Goal: Find contact information: Find contact information

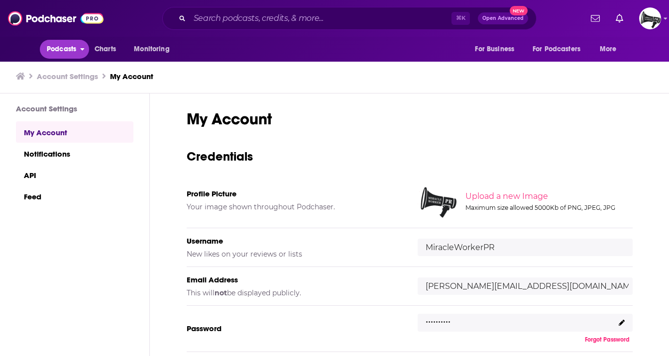
click at [70, 48] on span "Podcasts" at bounding box center [61, 49] width 29 height 14
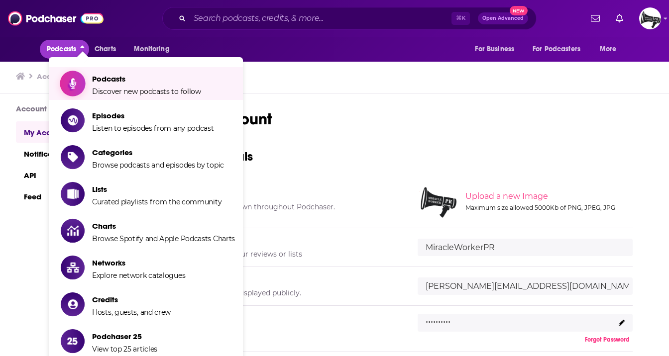
click at [144, 81] on span "Podcasts" at bounding box center [146, 78] width 109 height 9
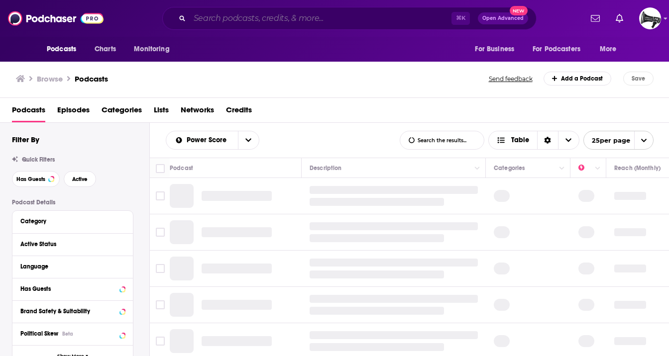
click at [235, 21] on input "Search podcasts, credits, & more..." at bounding box center [321, 18] width 262 height 16
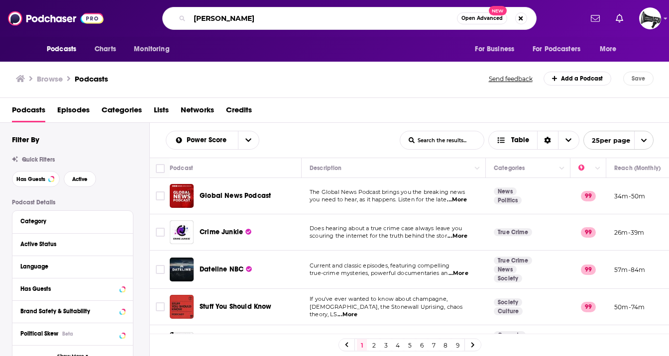
type input "[PERSON_NAME]"
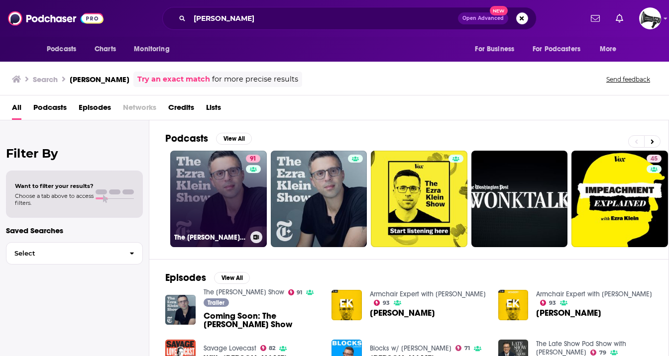
click at [227, 190] on link "91 The [PERSON_NAME] Show" at bounding box center [218, 199] width 97 height 97
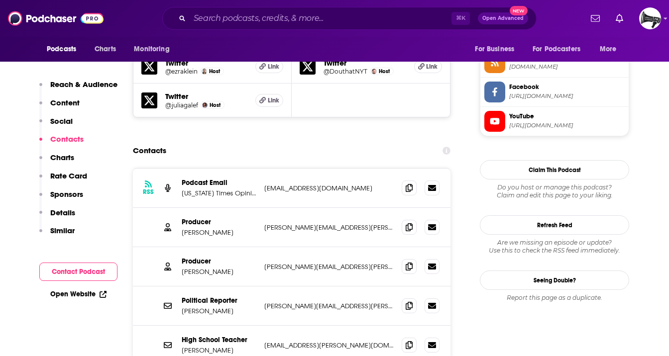
scroll to position [926, 0]
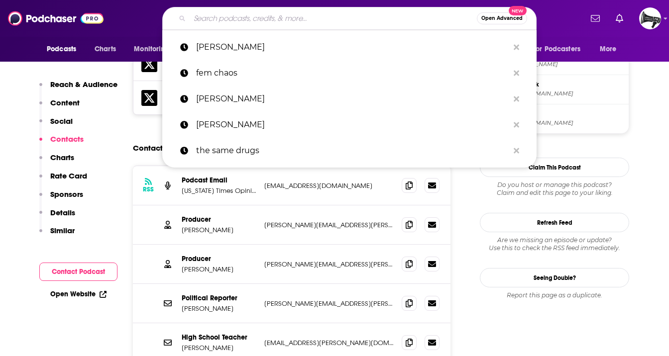
click at [241, 22] on input "Search podcasts, credits, & more..." at bounding box center [333, 18] width 287 height 16
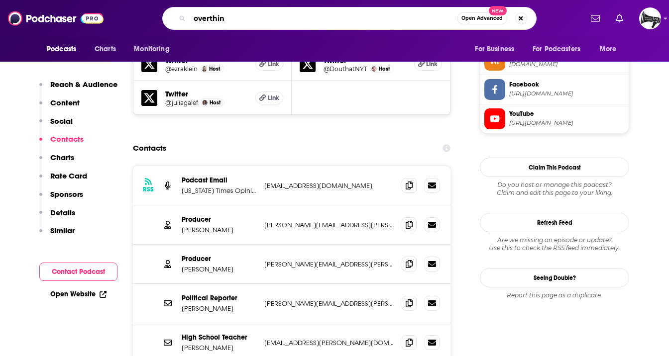
type input "overthink"
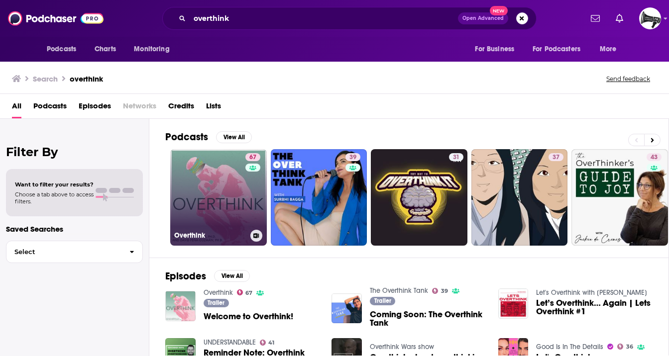
click at [233, 174] on link "67 Overthink" at bounding box center [218, 197] width 97 height 97
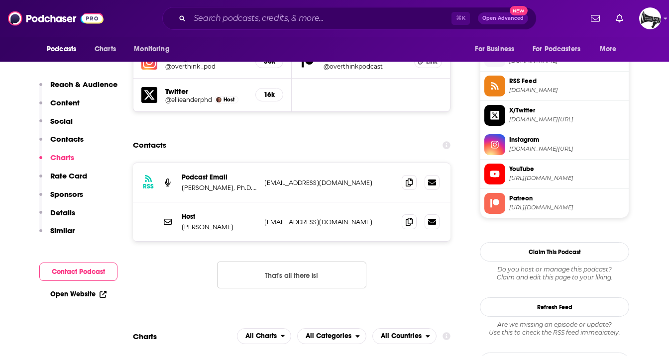
scroll to position [887, 0]
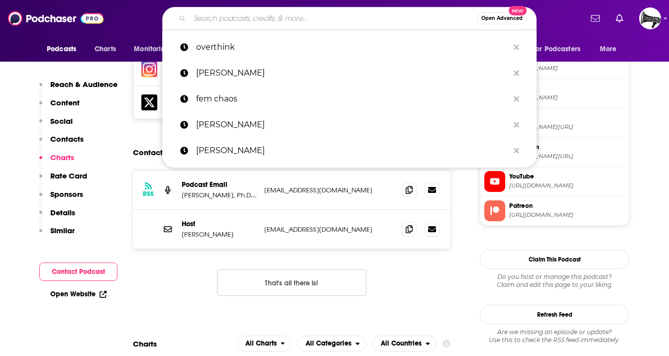
click at [277, 22] on input "Search podcasts, credits, & more..." at bounding box center [333, 18] width 287 height 16
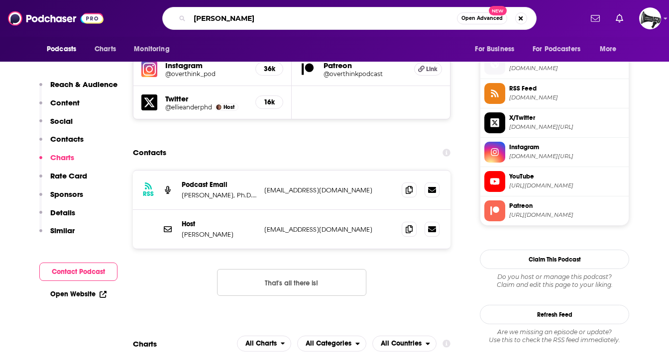
type input "[PERSON_NAME]"
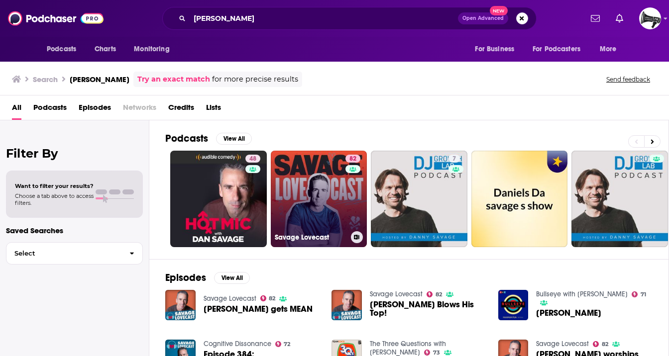
click at [314, 164] on link "82 Savage Lovecast" at bounding box center [319, 199] width 97 height 97
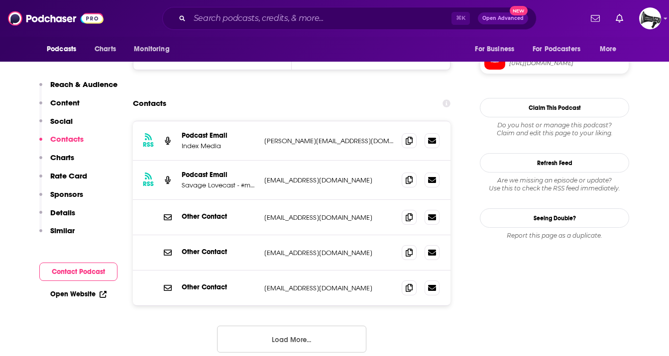
scroll to position [943, 0]
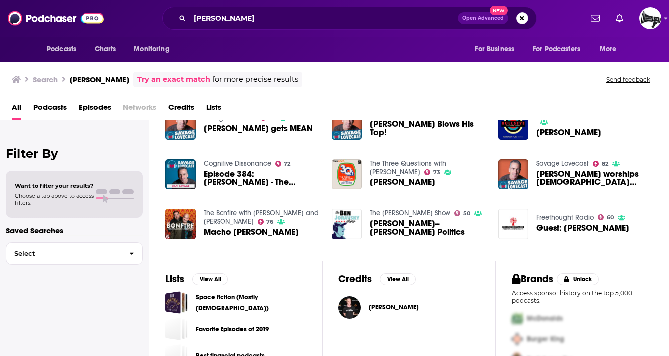
scroll to position [205, 0]
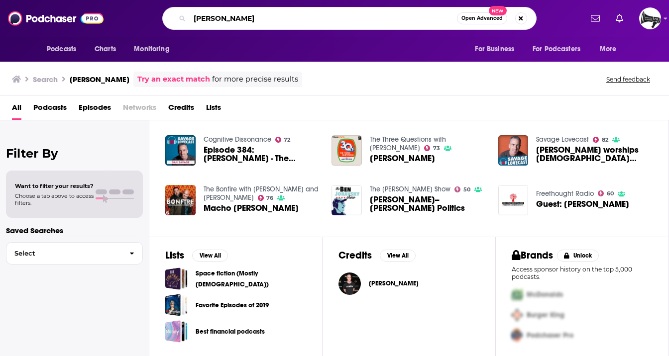
drag, startPoint x: 237, startPoint y: 19, endPoint x: 136, endPoint y: 18, distance: 101.1
click at [136, 18] on div "[PERSON_NAME] Open Advanced New" at bounding box center [350, 18] width 466 height 23
type input "in bed with the right"
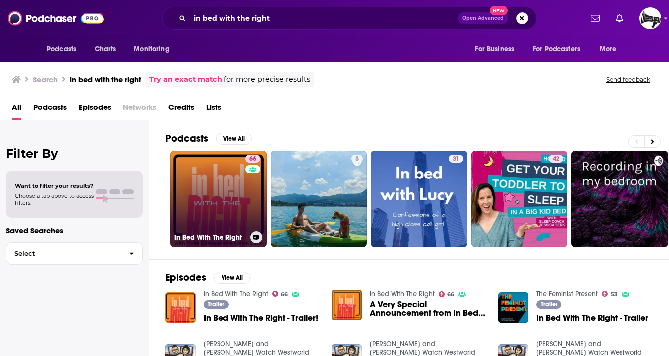
click at [199, 185] on link "66 In Bed With The Right" at bounding box center [218, 199] width 97 height 97
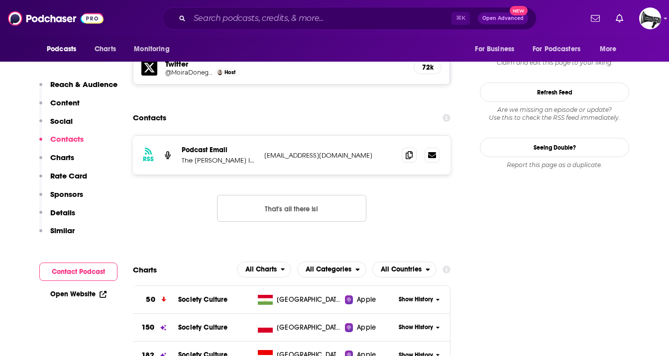
scroll to position [903, 0]
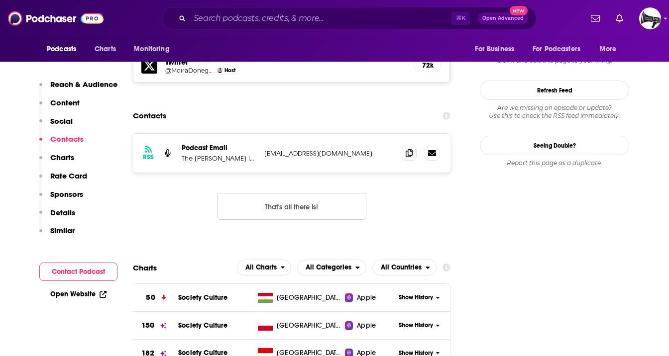
click at [307, 149] on p "[EMAIL_ADDRESS][DOMAIN_NAME]" at bounding box center [328, 153] width 129 height 8
